Goal: Information Seeking & Learning: Learn about a topic

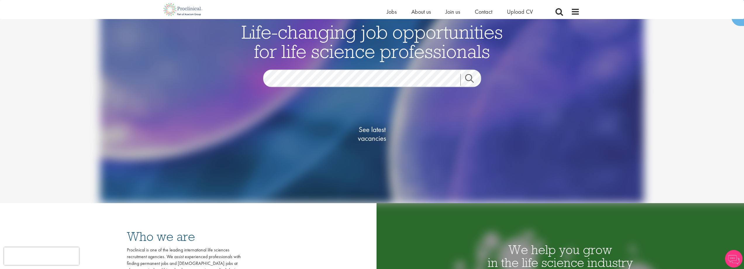
scroll to position [58, 0]
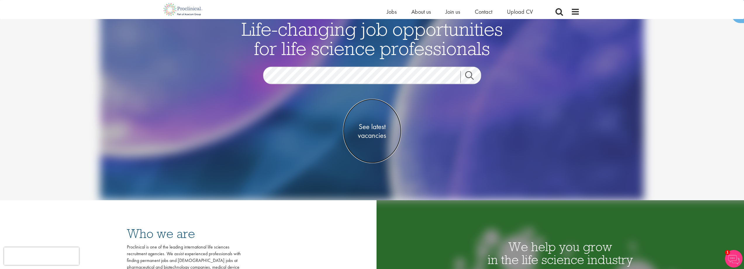
click at [370, 133] on span "See latest vacancies" at bounding box center [372, 131] width 58 height 18
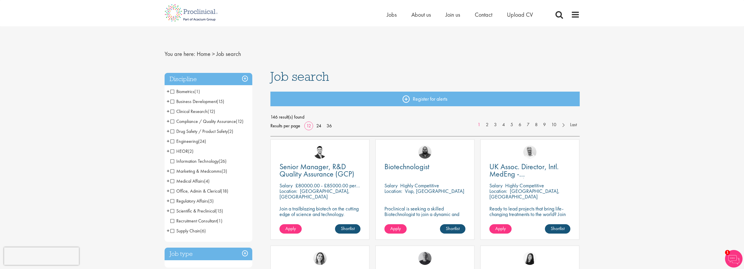
click at [170, 130] on li "Drug Safety / Product Safety (2) - + PV Manager (2)" at bounding box center [209, 131] width 88 height 10
click at [172, 120] on span "Compliance / Quality Assurance" at bounding box center [202, 121] width 65 height 6
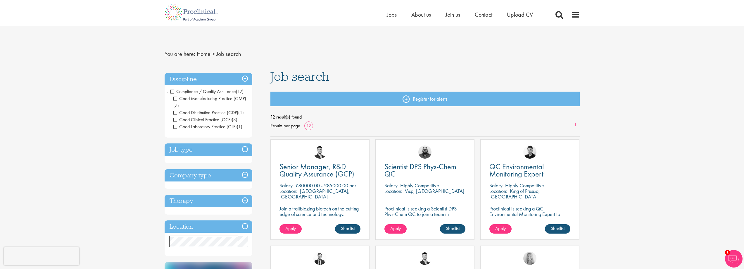
click at [172, 91] on span "Compliance / Quality Assurance" at bounding box center [202, 91] width 65 height 6
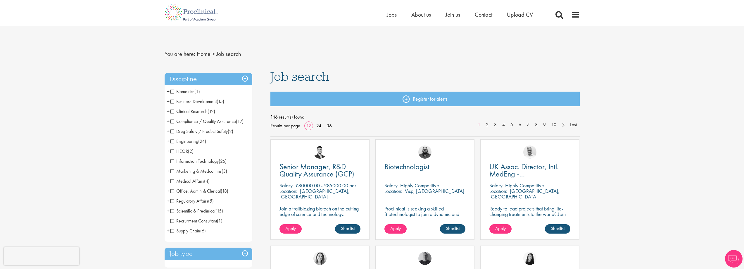
click at [174, 131] on span "Drug Safety / Product Safety" at bounding box center [198, 131] width 57 height 6
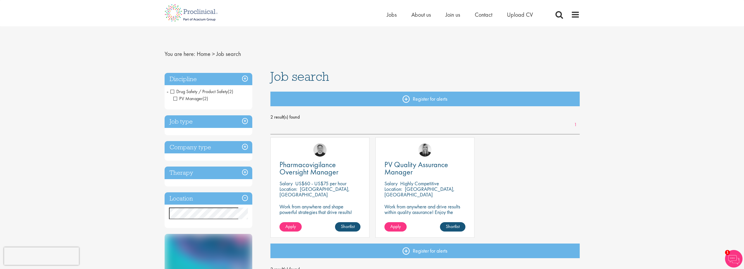
click at [422, 208] on p "Work from anywhere and drive results within quality assurance! Enjoy the freedo…" at bounding box center [424, 214] width 81 height 22
click at [447, 224] on link "Shortlist" at bounding box center [452, 226] width 25 height 9
click at [454, 226] on link "Shortlisted" at bounding box center [450, 226] width 30 height 9
click at [412, 210] on p "Work from anywhere and drive results within quality assurance! Enjoy the freedo…" at bounding box center [424, 214] width 81 height 22
click at [398, 220] on div "PV Quality Assurance Manager Salary Highly Competitive Location: Cambridge, USA…" at bounding box center [424, 187] width 99 height 100
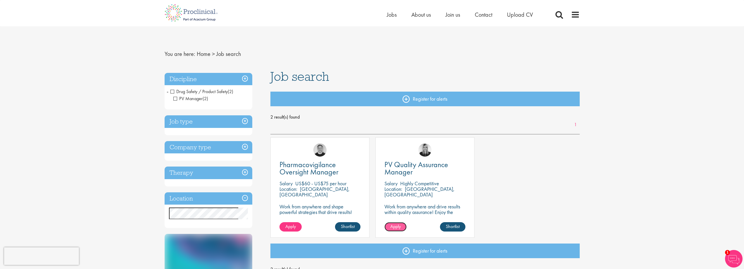
click at [397, 224] on span "Apply" at bounding box center [395, 226] width 11 height 6
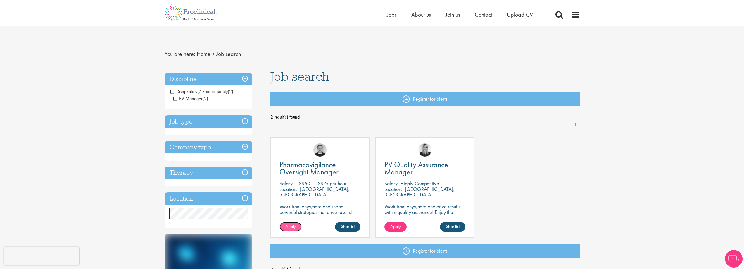
click at [296, 226] on link "Apply" at bounding box center [290, 226] width 22 height 9
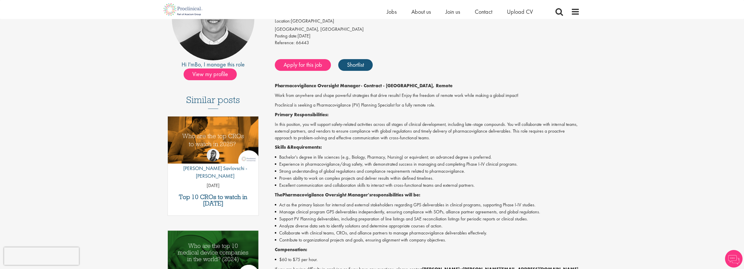
scroll to position [88, 0]
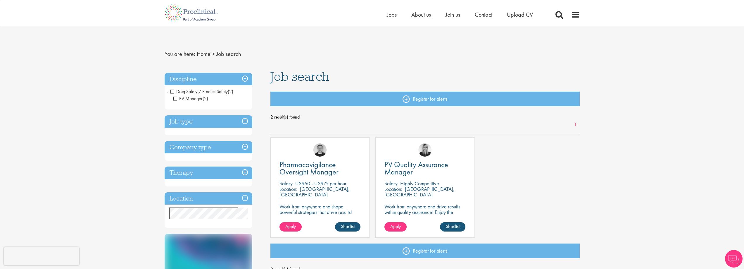
click at [174, 92] on span "Drug Safety / Product Safety" at bounding box center [198, 91] width 57 height 6
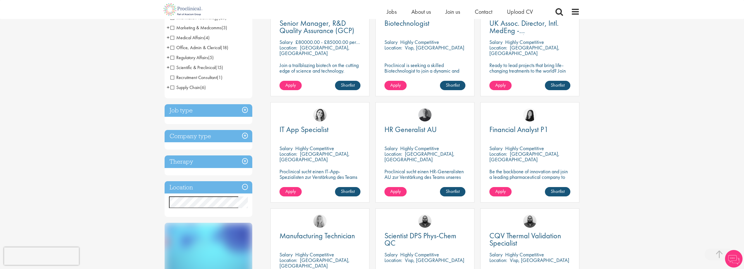
scroll to position [146, 0]
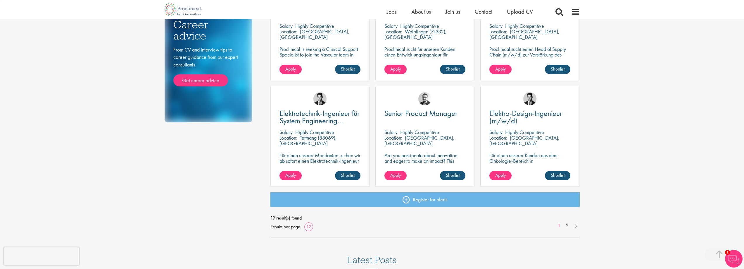
scroll to position [380, 0]
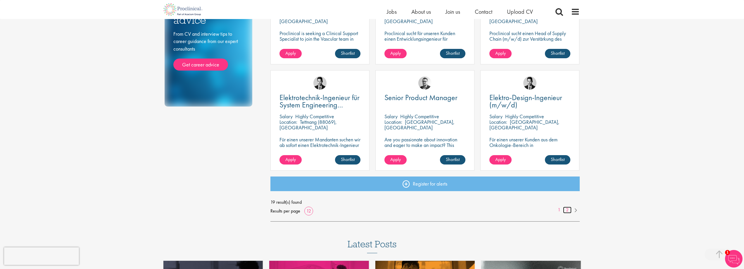
click at [568, 208] on link "2" at bounding box center [567, 209] width 8 height 7
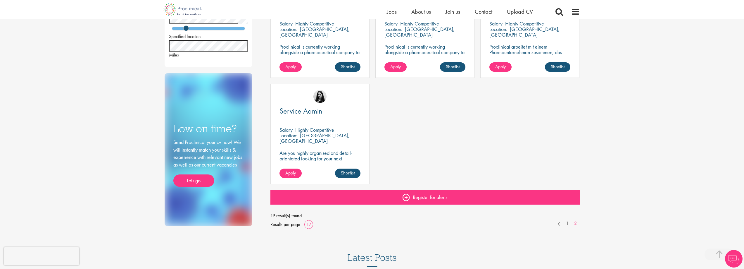
scroll to position [263, 0]
